Goal: Information Seeking & Learning: Learn about a topic

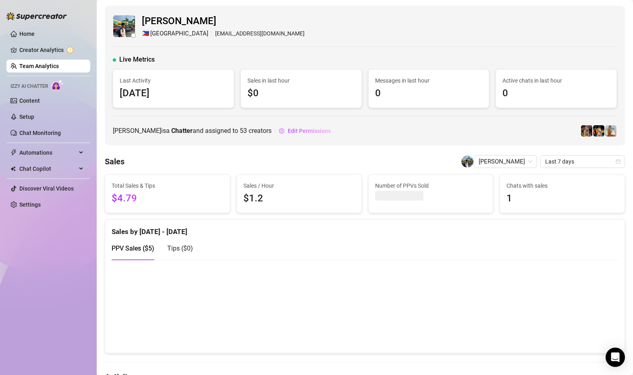
click at [46, 67] on link "Team Analytics" at bounding box center [38, 66] width 39 height 6
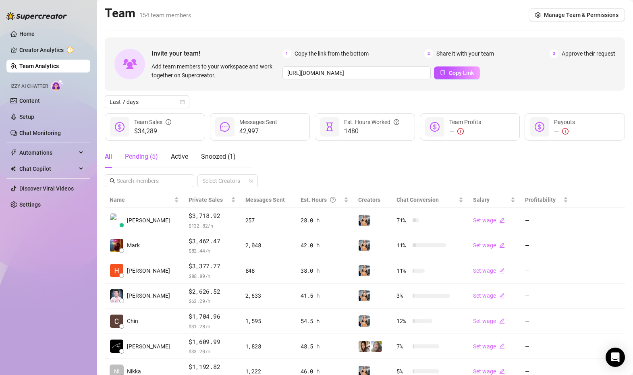
click at [142, 159] on div "Pending ( 5 )" at bounding box center [141, 157] width 33 height 10
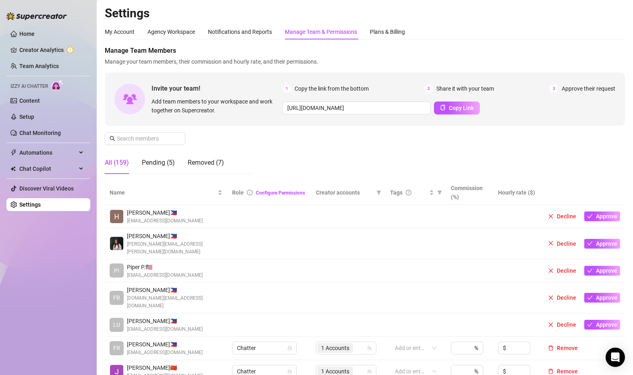
click at [121, 168] on div "All (159)" at bounding box center [117, 162] width 24 height 23
click at [339, 192] on span "Creator accounts" at bounding box center [344, 192] width 57 height 9
click at [166, 161] on div "Pending (5)" at bounding box center [158, 163] width 33 height 10
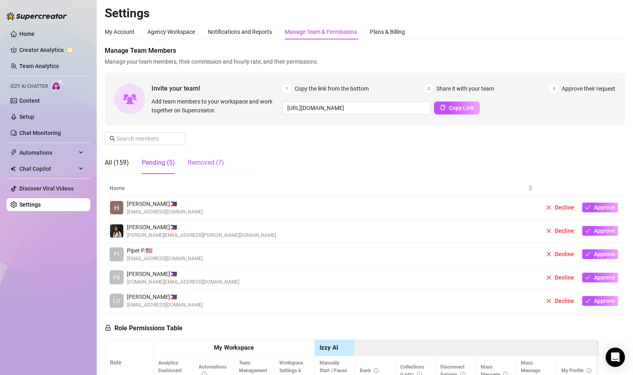
click at [212, 164] on div "Removed (7)" at bounding box center [206, 163] width 36 height 10
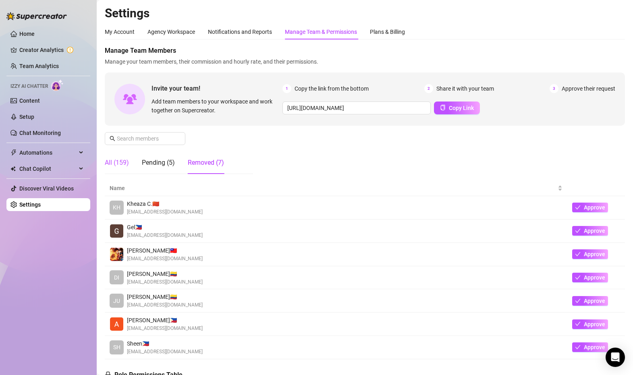
click at [116, 161] on div "All (159)" at bounding box center [117, 163] width 24 height 10
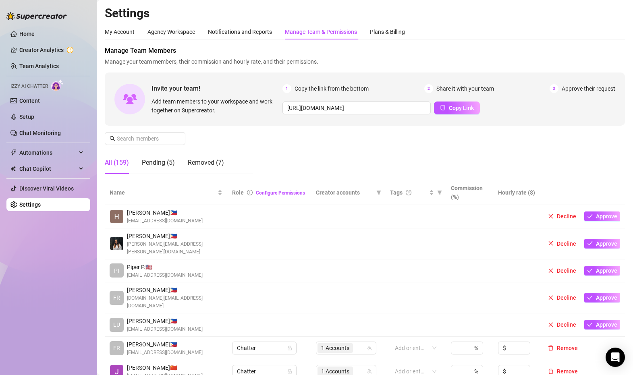
click at [348, 190] on span "Creator accounts" at bounding box center [344, 192] width 57 height 9
click at [405, 342] on div at bounding box center [411, 347] width 40 height 11
click at [399, 223] on td at bounding box center [415, 216] width 61 height 23
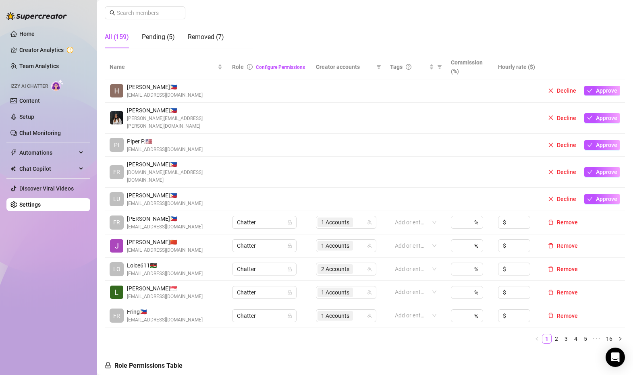
scroll to position [129, 0]
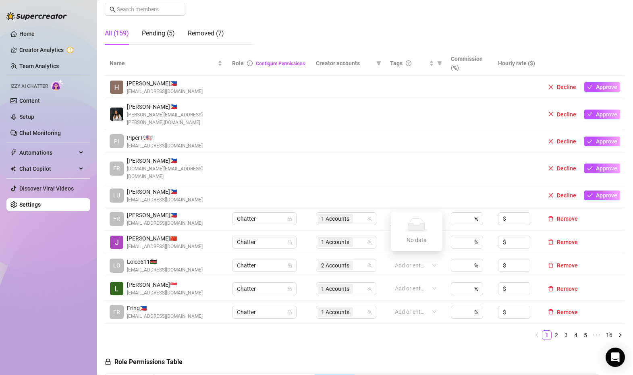
click at [423, 213] on div at bounding box center [411, 218] width 40 height 11
click at [427, 260] on div at bounding box center [411, 265] width 40 height 11
click at [415, 259] on div "Add or enter new" at bounding box center [416, 265] width 52 height 13
click at [419, 63] on div "Tags" at bounding box center [409, 63] width 38 height 9
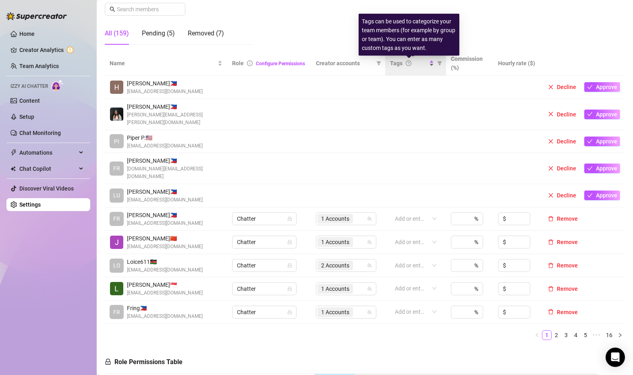
click at [409, 62] on icon "question-circle" at bounding box center [408, 63] width 6 height 6
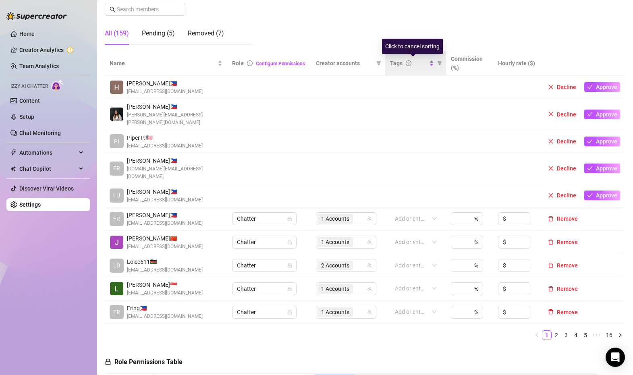
click at [419, 67] on div "Tags" at bounding box center [409, 63] width 38 height 9
click at [557, 331] on link "2" at bounding box center [556, 335] width 9 height 9
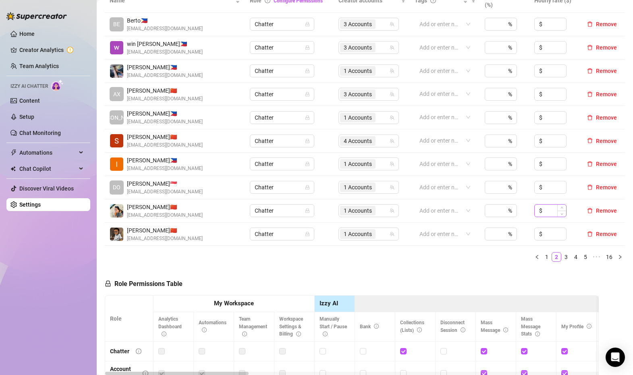
scroll to position [194, 0]
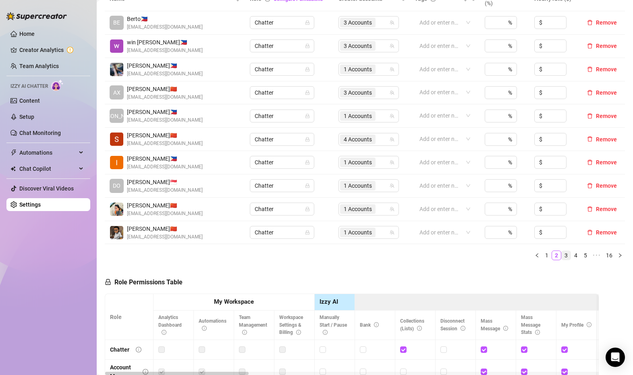
click at [566, 257] on link "3" at bounding box center [565, 255] width 9 height 9
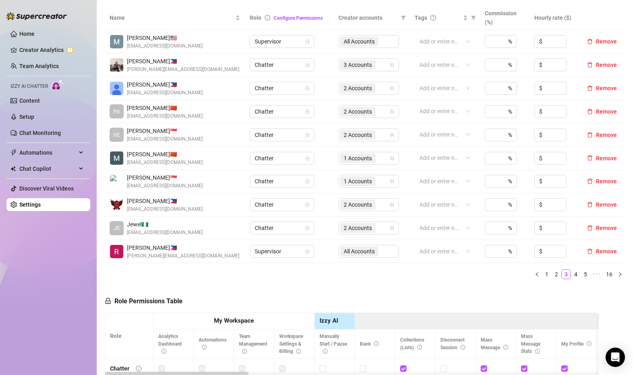
scroll to position [176, 0]
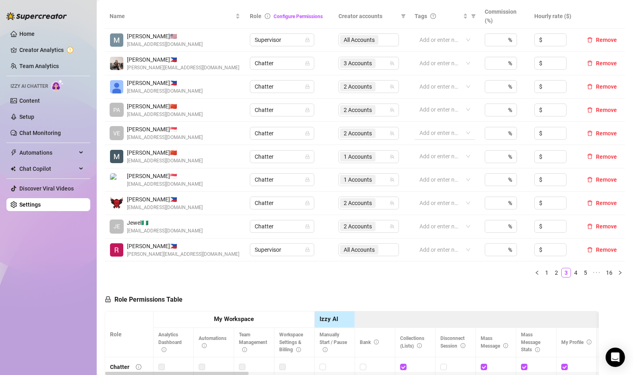
click at [450, 136] on div at bounding box center [440, 132] width 49 height 11
type input "S"
type input "ESP"
click at [408, 257] on td "All Accounts" at bounding box center [371, 249] width 76 height 23
click at [577, 274] on link "4" at bounding box center [575, 272] width 9 height 9
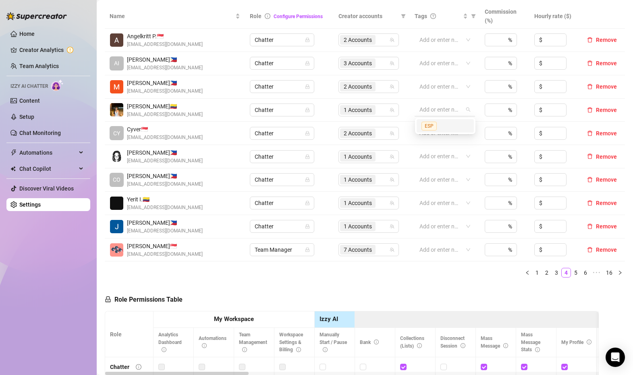
click at [427, 112] on div at bounding box center [440, 109] width 49 height 11
click at [430, 125] on span "ESP" at bounding box center [428, 126] width 15 height 9
click at [449, 205] on div at bounding box center [440, 202] width 49 height 11
click at [446, 216] on div "ESP" at bounding box center [445, 219] width 48 height 9
click at [451, 275] on ul "1 2 3 4 5 6 ••• 16" at bounding box center [365, 273] width 520 height 10
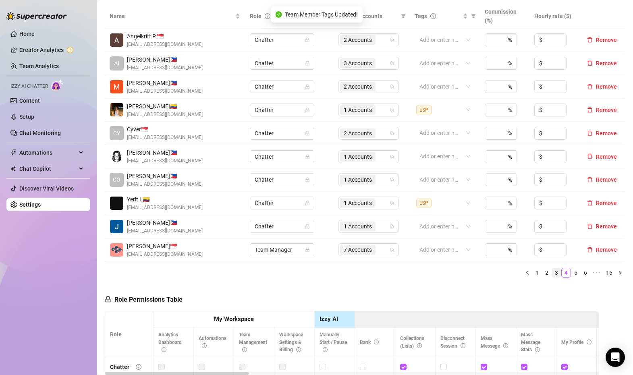
click at [560, 270] on link "3" at bounding box center [556, 272] width 9 height 9
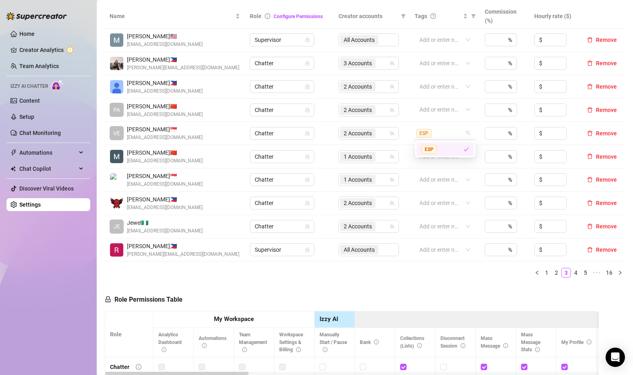
click at [455, 134] on div "ESP" at bounding box center [440, 132] width 49 height 11
click at [463, 147] on icon "check" at bounding box center [466, 150] width 6 height 6
click at [481, 280] on div "Name Role Configure Permissions Creator accounts Tags Commission (%) Hourly rat…" at bounding box center [365, 144] width 520 height 280
click at [580, 273] on li "4" at bounding box center [576, 273] width 10 height 10
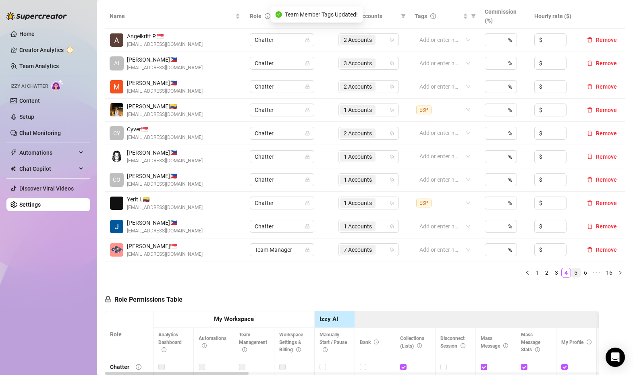
click at [577, 273] on link "5" at bounding box center [575, 272] width 9 height 9
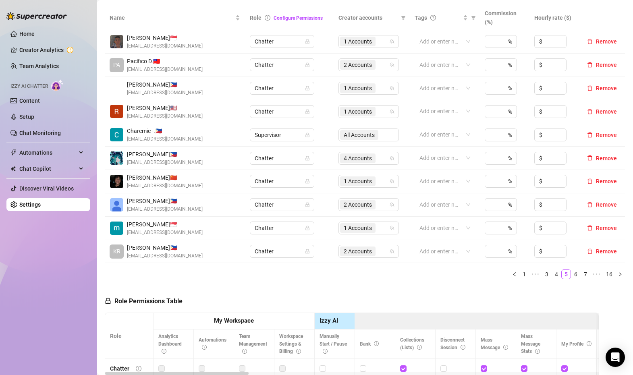
scroll to position [175, 0]
click at [574, 275] on link "6" at bounding box center [575, 273] width 9 height 9
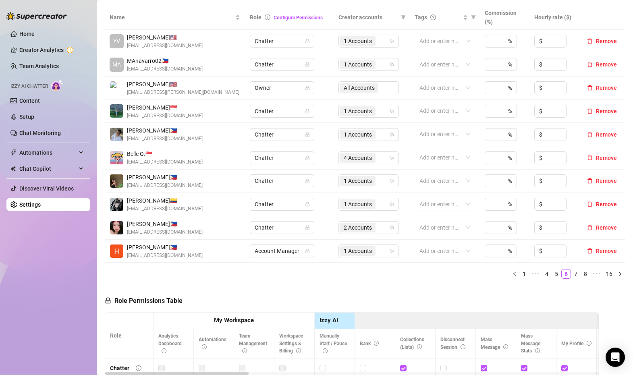
click at [456, 204] on div at bounding box center [440, 204] width 49 height 11
click at [456, 217] on div "ESP" at bounding box center [445, 220] width 48 height 9
click at [574, 271] on link "7" at bounding box center [575, 273] width 9 height 9
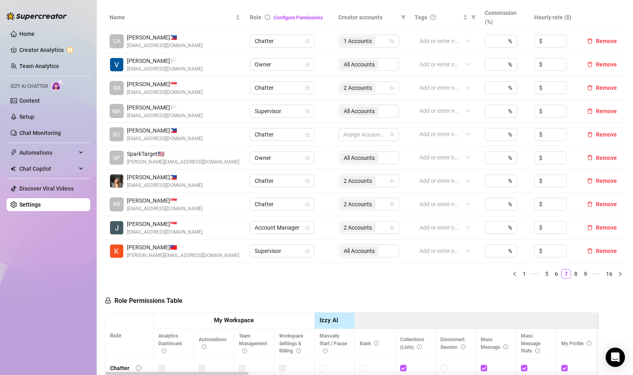
click at [382, 163] on div "All Accounts" at bounding box center [368, 157] width 60 height 13
click at [381, 159] on div "All Accounts" at bounding box center [368, 157] width 60 height 13
click at [371, 155] on div "All Accounts" at bounding box center [368, 157] width 60 height 13
click at [343, 148] on td "All Accounts" at bounding box center [371, 157] width 76 height 23
click at [286, 153] on span "Owner" at bounding box center [281, 158] width 55 height 12
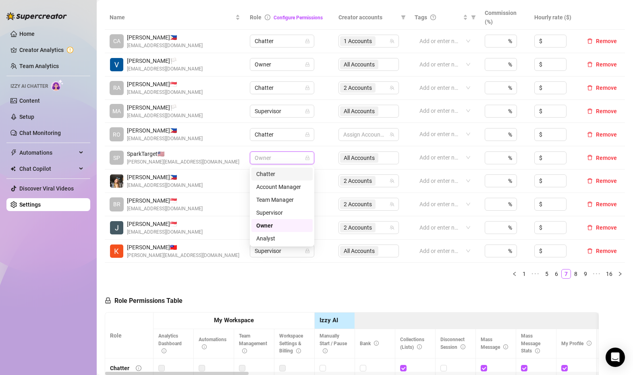
click at [292, 168] on div "Chatter" at bounding box center [281, 174] width 61 height 13
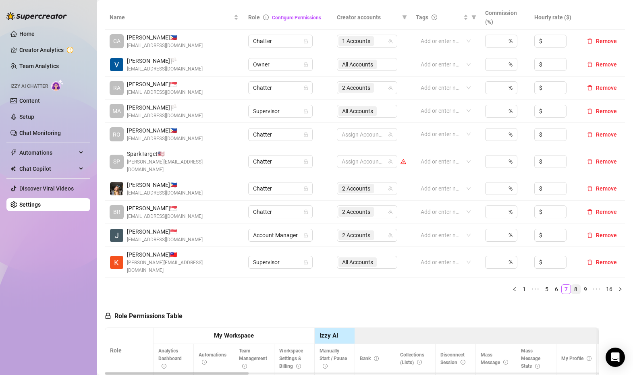
click at [575, 285] on link "8" at bounding box center [575, 289] width 9 height 9
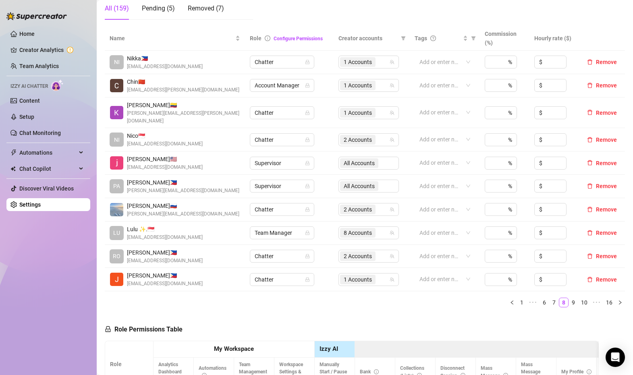
scroll to position [153, 0]
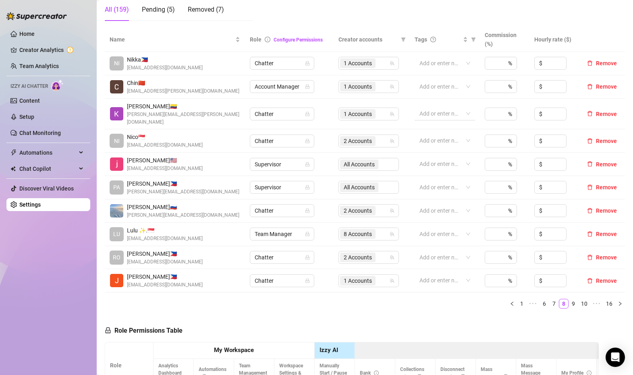
click at [425, 114] on div at bounding box center [440, 113] width 49 height 11
click at [442, 128] on div "ESP" at bounding box center [445, 126] width 48 height 9
drag, startPoint x: 578, startPoint y: 294, endPoint x: 570, endPoint y: 296, distance: 8.1
click at [570, 299] on ul "1 ••• 6 7 8 9 10 ••• 16" at bounding box center [365, 304] width 520 height 10
click at [570, 299] on link "9" at bounding box center [573, 303] width 9 height 9
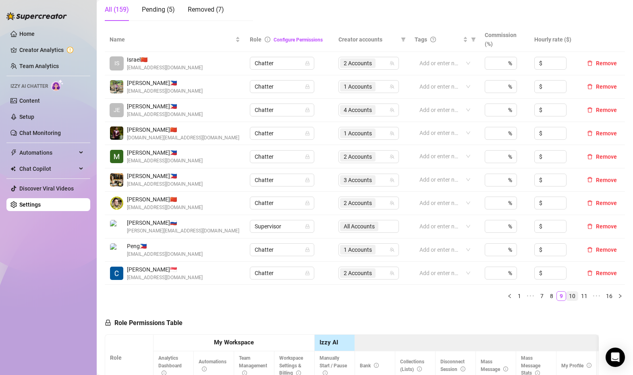
click at [572, 301] on li "10" at bounding box center [572, 296] width 12 height 10
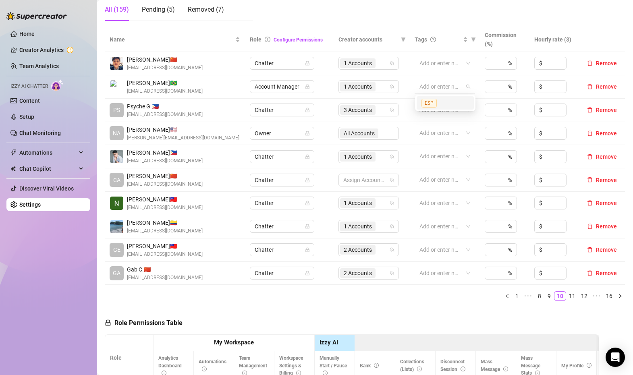
click at [436, 87] on div at bounding box center [440, 86] width 49 height 11
click at [445, 99] on div "ESP" at bounding box center [445, 102] width 48 height 9
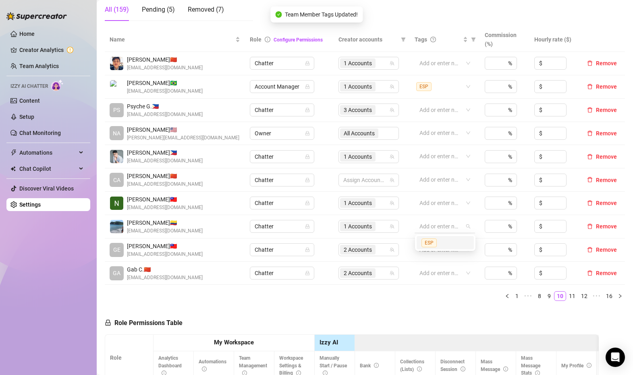
click at [446, 223] on div at bounding box center [440, 226] width 49 height 11
click at [445, 244] on div "ESP" at bounding box center [445, 242] width 48 height 9
click at [450, 307] on div "Name Role Configure Permissions Creator accounts Tags Commission (%) Hourly rat…" at bounding box center [365, 167] width 520 height 280
click at [571, 296] on link "11" at bounding box center [571, 296] width 11 height 9
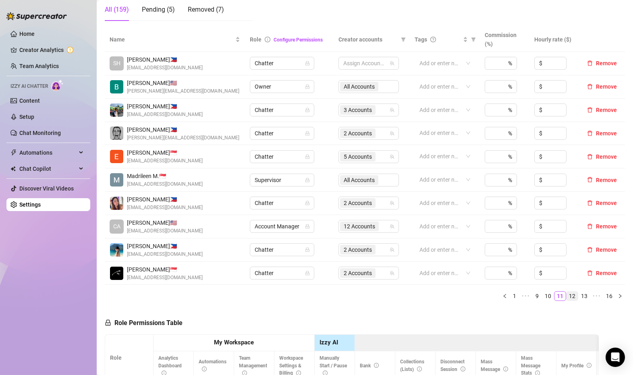
click at [573, 296] on link "12" at bounding box center [571, 296] width 11 height 9
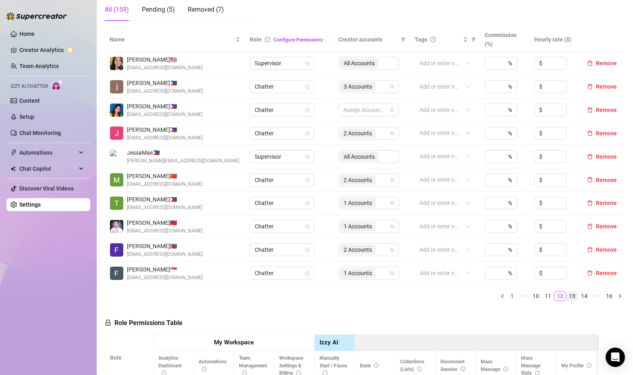
click at [573, 297] on link "13" at bounding box center [571, 296] width 11 height 9
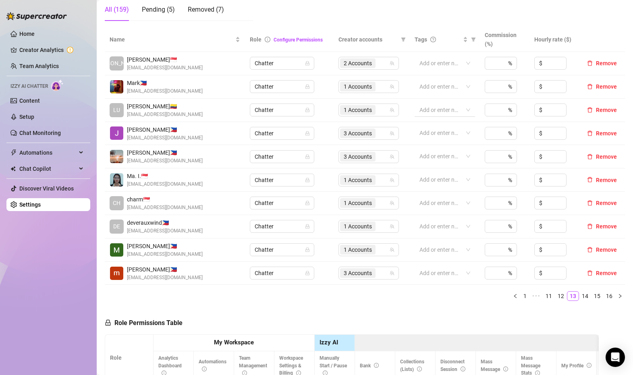
click at [450, 112] on div at bounding box center [440, 109] width 49 height 11
click at [448, 130] on div "ESP" at bounding box center [445, 126] width 48 height 9
click at [582, 295] on link "14" at bounding box center [584, 296] width 11 height 9
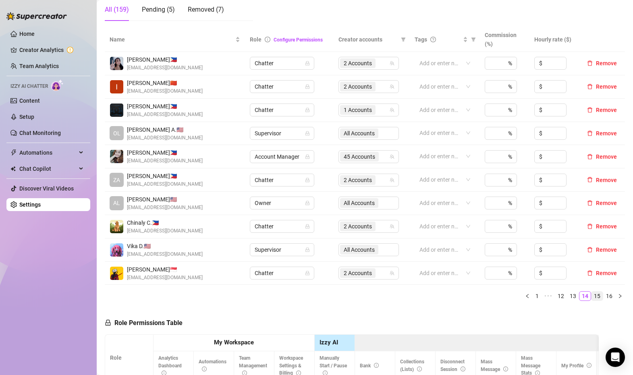
click at [594, 296] on link "15" at bounding box center [596, 296] width 11 height 9
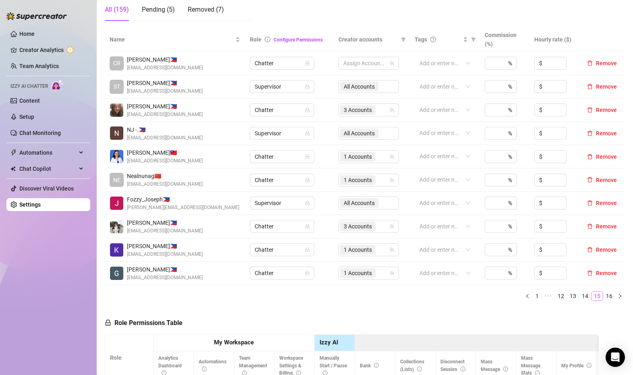
click at [595, 296] on link "15" at bounding box center [596, 296] width 11 height 9
click at [606, 292] on link "16" at bounding box center [608, 296] width 11 height 9
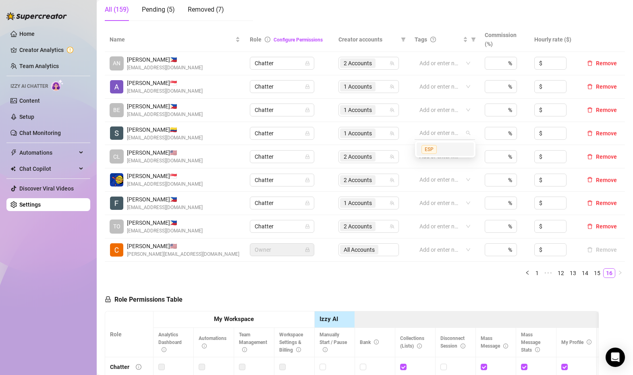
click at [450, 132] on div at bounding box center [440, 132] width 49 height 11
click at [451, 149] on div "ESP" at bounding box center [445, 149] width 48 height 9
click at [379, 278] on div "Name Role Configure Permissions Creator accounts Tags Commission (%) Hourly rat…" at bounding box center [365, 155] width 520 height 257
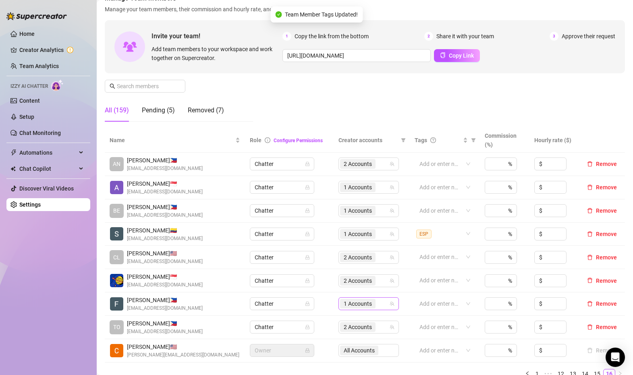
scroll to position [0, 0]
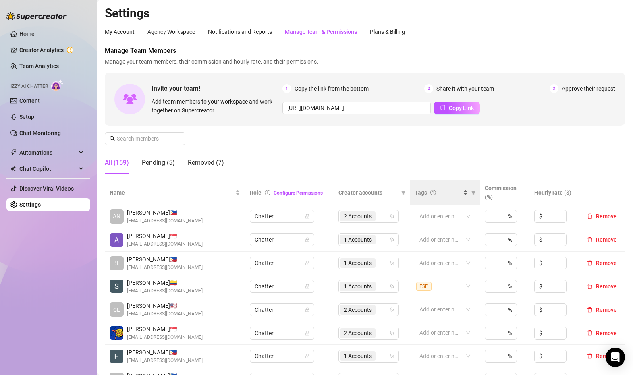
click at [455, 189] on div "Tags" at bounding box center [437, 192] width 47 height 9
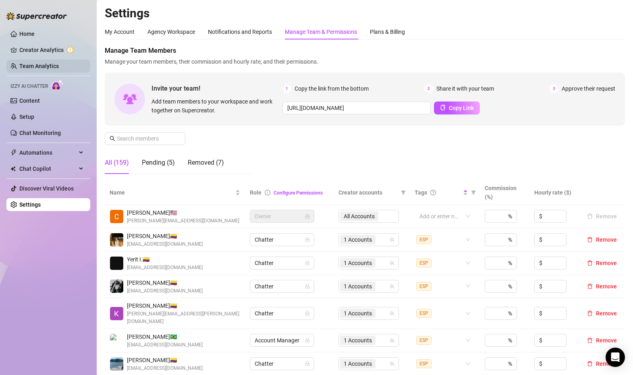
click at [56, 66] on link "Team Analytics" at bounding box center [38, 66] width 39 height 6
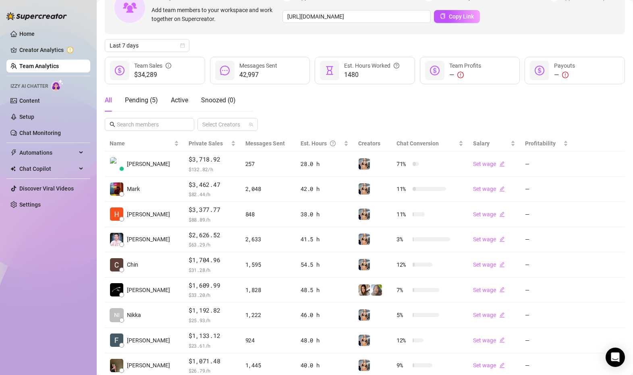
scroll to position [57, 0]
click at [227, 123] on div at bounding box center [223, 123] width 49 height 11
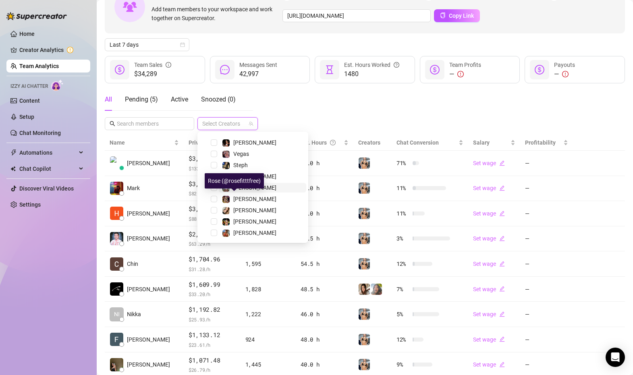
scroll to position [0, 0]
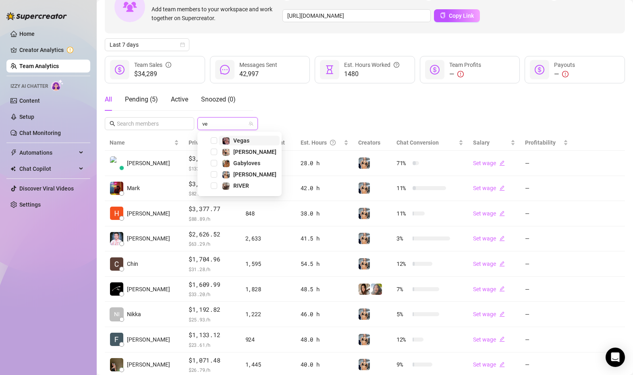
type input "ver"
click at [217, 140] on span "Select tree node" at bounding box center [214, 140] width 6 height 6
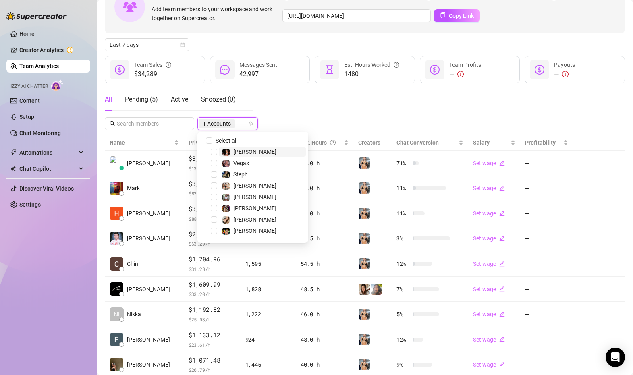
click at [312, 114] on div "Invite your team! Add team members to your workspace and work together on Super…" at bounding box center [365, 202] width 520 height 445
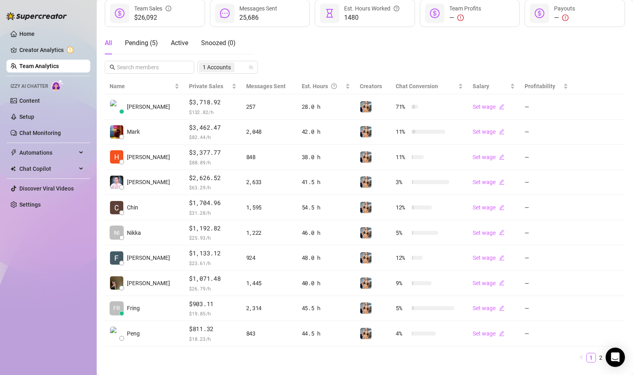
scroll to position [131, 0]
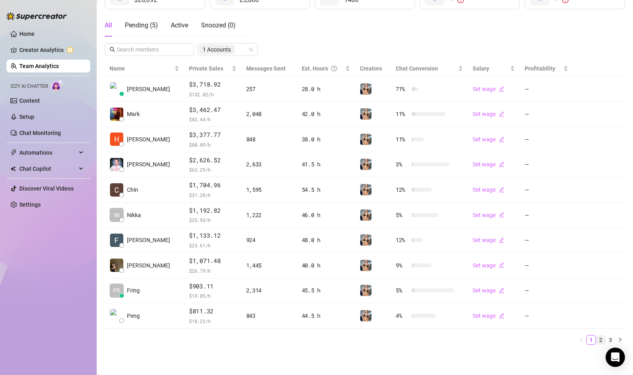
click at [601, 341] on link "2" at bounding box center [600, 339] width 9 height 9
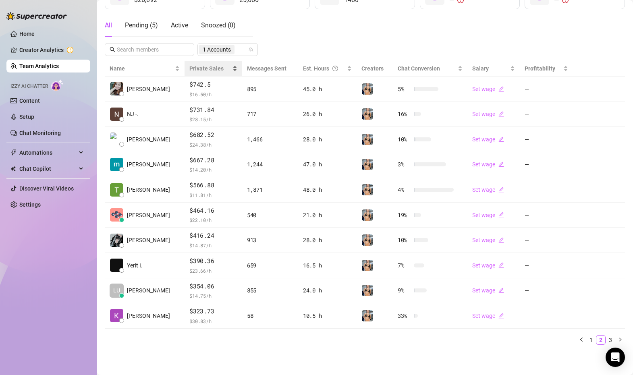
click at [192, 66] on span "Private Sales" at bounding box center [206, 68] width 34 height 6
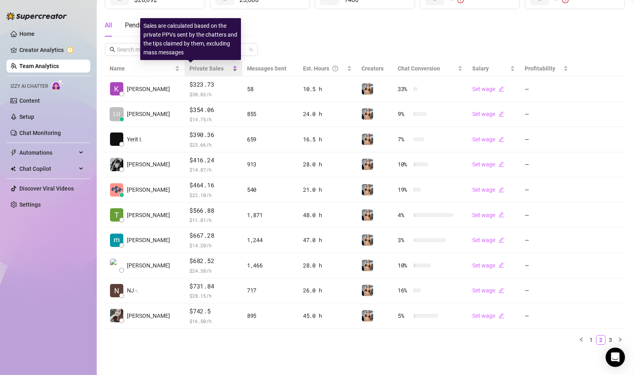
click at [198, 65] on span "Private Sales" at bounding box center [206, 68] width 34 height 6
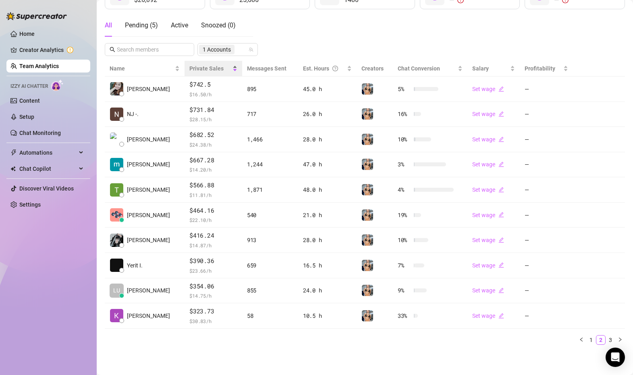
click at [215, 70] on span "Private Sales" at bounding box center [209, 68] width 41 height 9
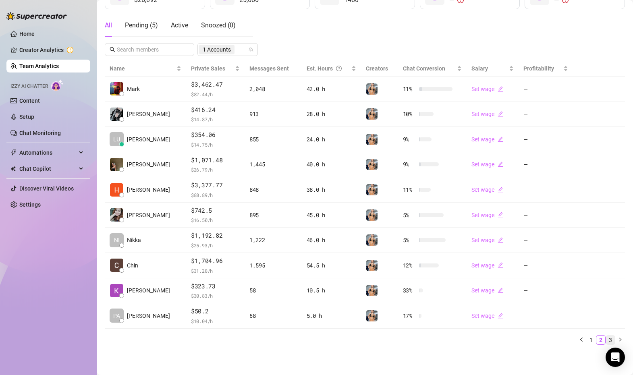
click at [610, 338] on link "3" at bounding box center [610, 339] width 9 height 9
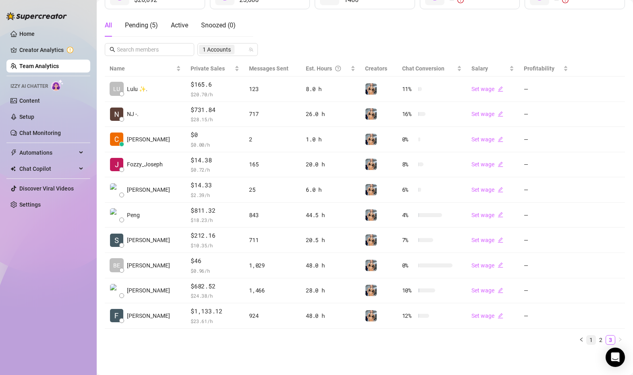
click at [590, 339] on link "1" at bounding box center [590, 339] width 9 height 9
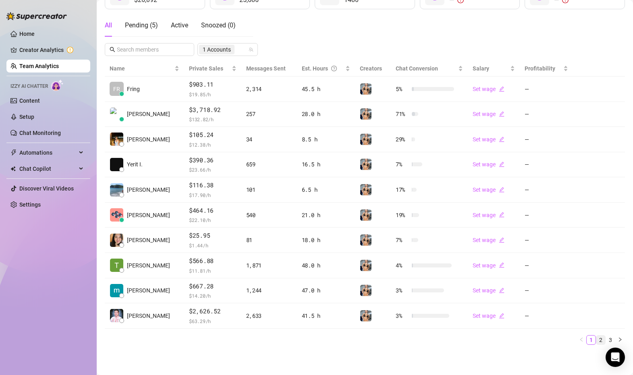
click at [602, 339] on link "2" at bounding box center [600, 339] width 9 height 9
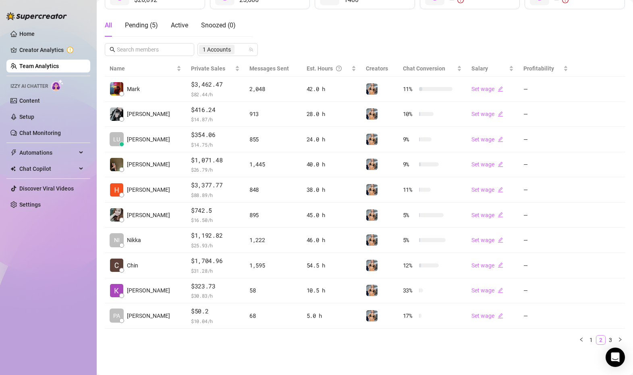
click at [602, 341] on link "2" at bounding box center [600, 339] width 9 height 9
click at [612, 339] on link "3" at bounding box center [610, 339] width 9 height 9
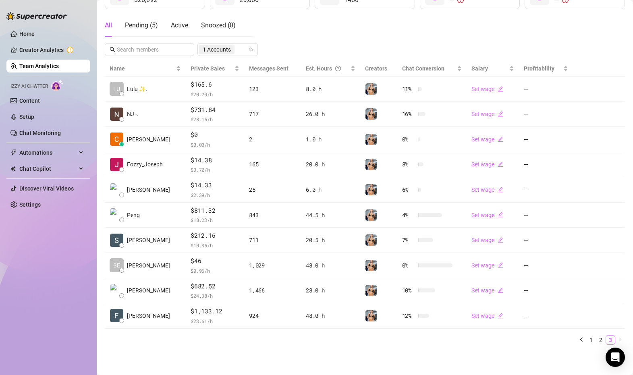
click at [606, 337] on link "3" at bounding box center [610, 339] width 9 height 9
click at [592, 339] on link "1" at bounding box center [590, 339] width 9 height 9
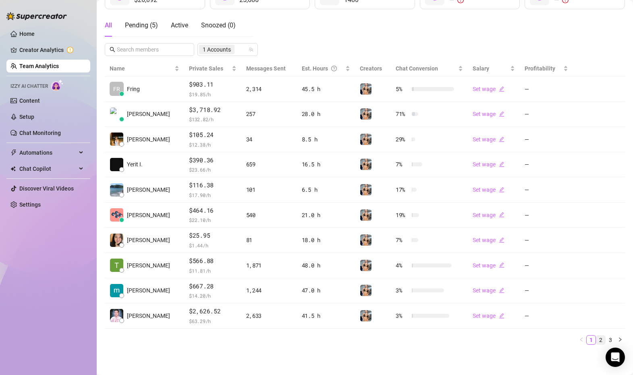
click at [604, 340] on link "2" at bounding box center [600, 339] width 9 height 9
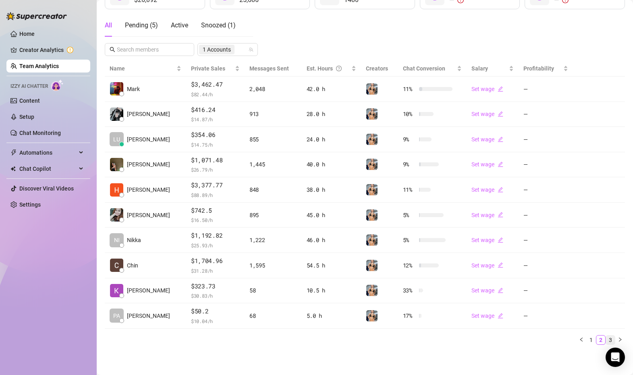
click at [609, 341] on link "3" at bounding box center [610, 339] width 9 height 9
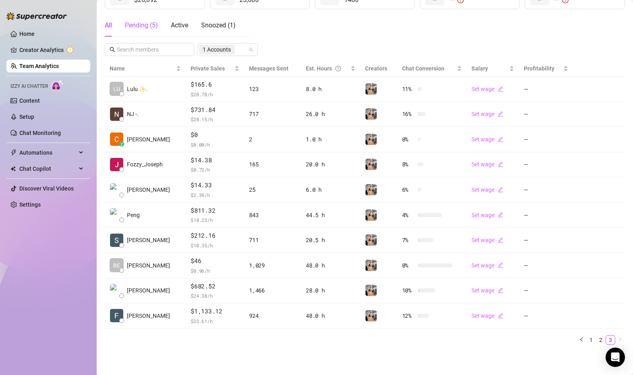
click at [148, 28] on div "Pending ( 5 )" at bounding box center [141, 26] width 33 height 10
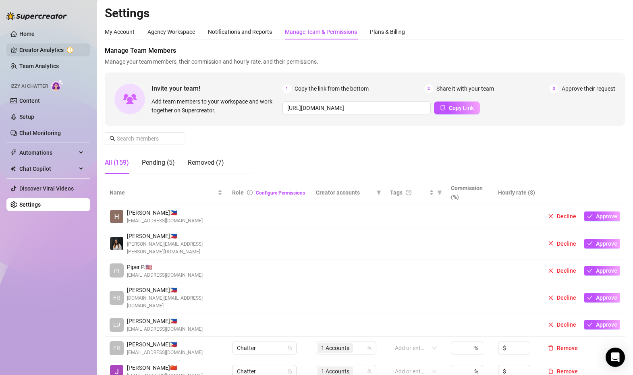
click at [61, 48] on link "Creator Analytics" at bounding box center [51, 49] width 64 height 13
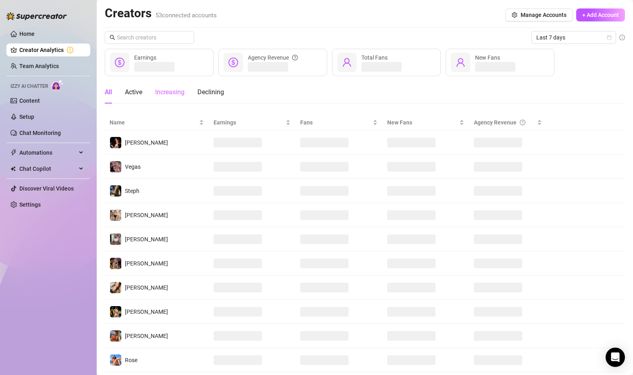
click at [167, 98] on div "Increasing" at bounding box center [169, 92] width 29 height 23
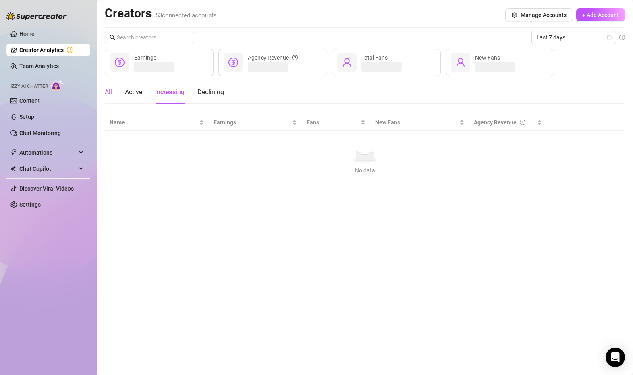
click at [110, 91] on div "All" at bounding box center [108, 92] width 7 height 10
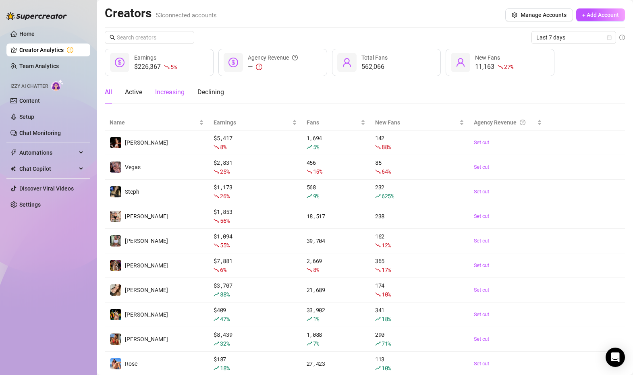
click at [168, 87] on div "Increasing" at bounding box center [169, 92] width 29 height 10
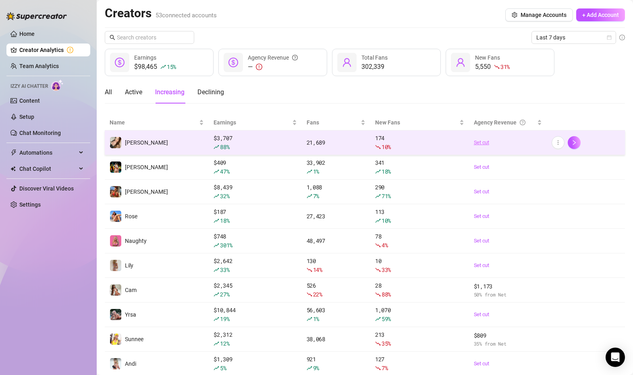
click at [483, 144] on link "Set cut" at bounding box center [508, 143] width 68 height 8
click at [508, 147] on td "Set cut" at bounding box center [508, 142] width 78 height 25
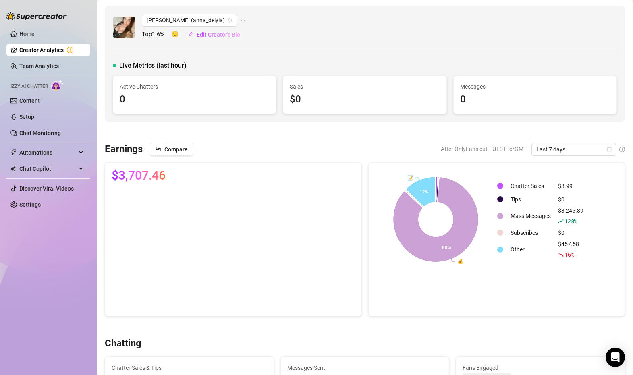
click at [177, 35] on span "🙂" at bounding box center [179, 35] width 16 height 10
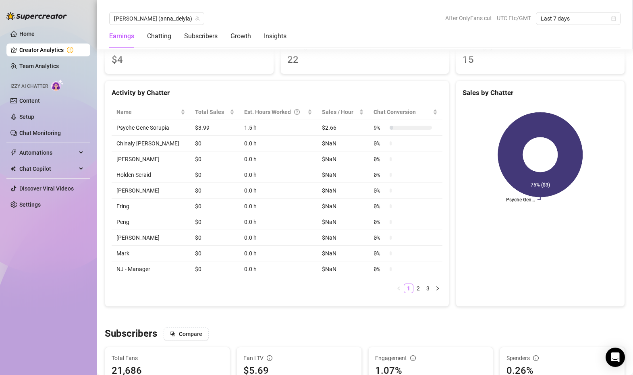
scroll to position [322, 0]
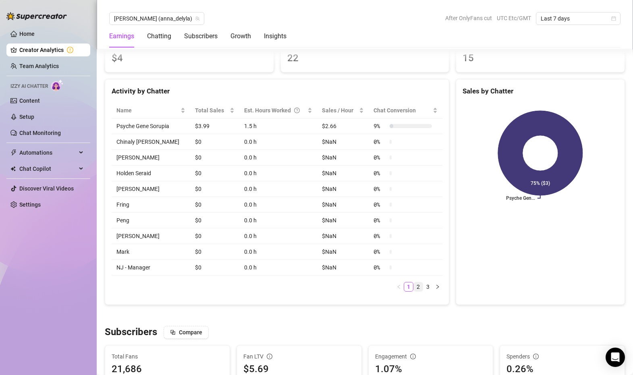
click at [420, 289] on link "2" at bounding box center [418, 286] width 9 height 9
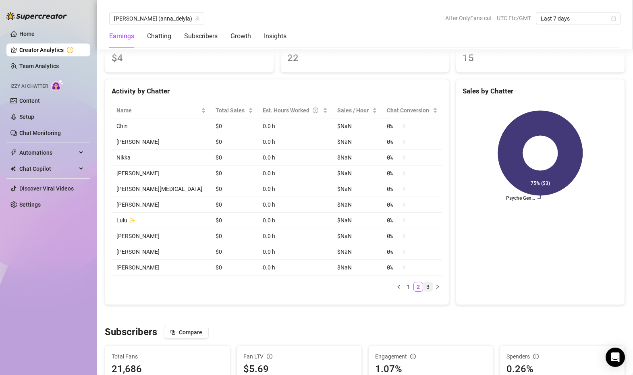
click at [427, 291] on link "3" at bounding box center [427, 286] width 9 height 9
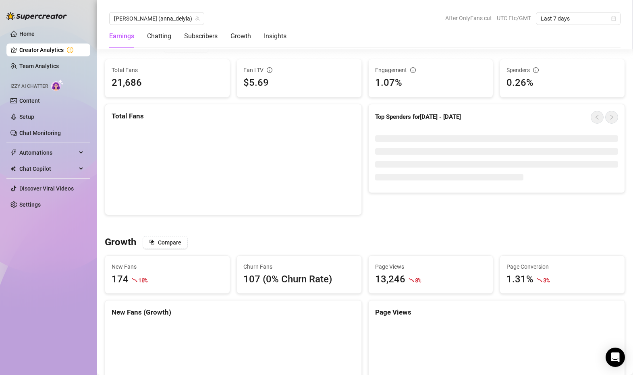
scroll to position [550, 0]
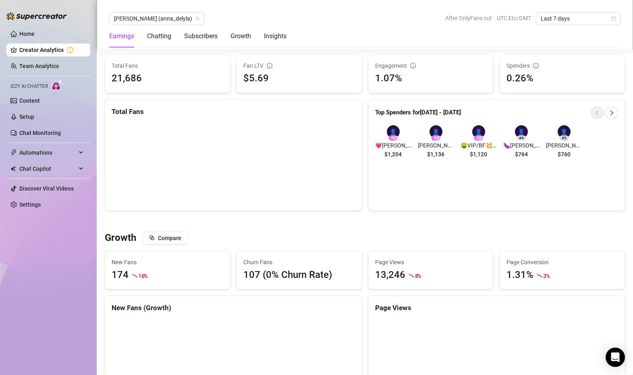
click at [265, 275] on div "107 (0% Churn Rate)" at bounding box center [299, 274] width 112 height 15
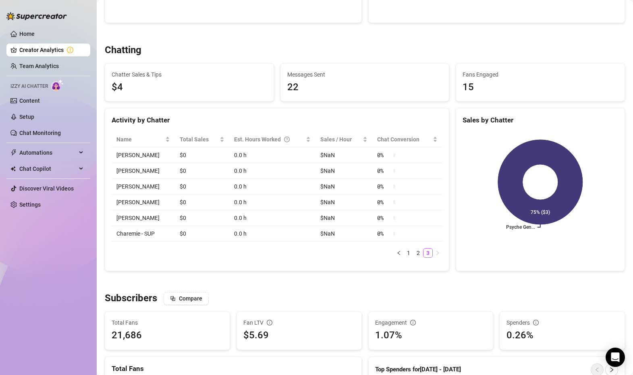
scroll to position [0, 0]
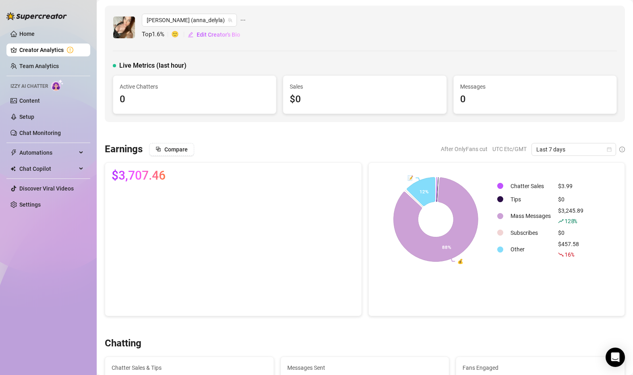
click at [64, 47] on link "Creator Analytics" at bounding box center [51, 49] width 64 height 13
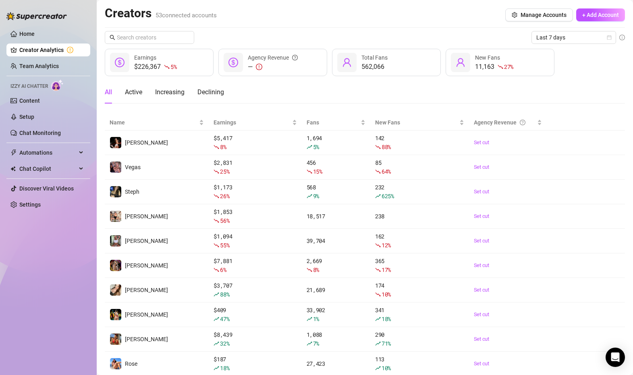
click at [224, 91] on div "All Active Increasing Declining" at bounding box center [365, 92] width 520 height 23
click at [217, 93] on div "Declining" at bounding box center [210, 92] width 27 height 10
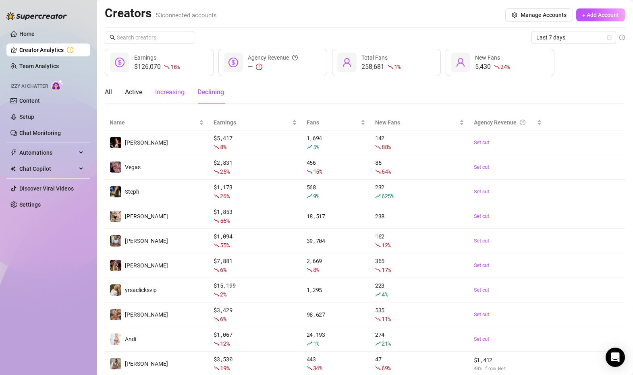
click at [170, 89] on div "Increasing" at bounding box center [169, 92] width 29 height 10
